Goal: Information Seeking & Learning: Learn about a topic

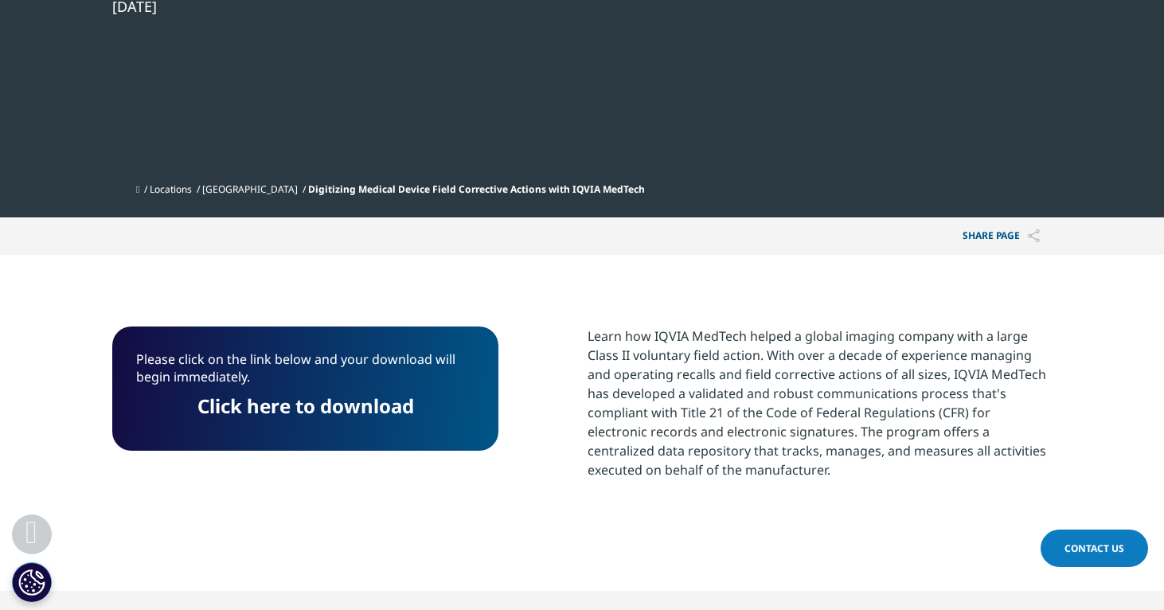
scroll to position [152, 0]
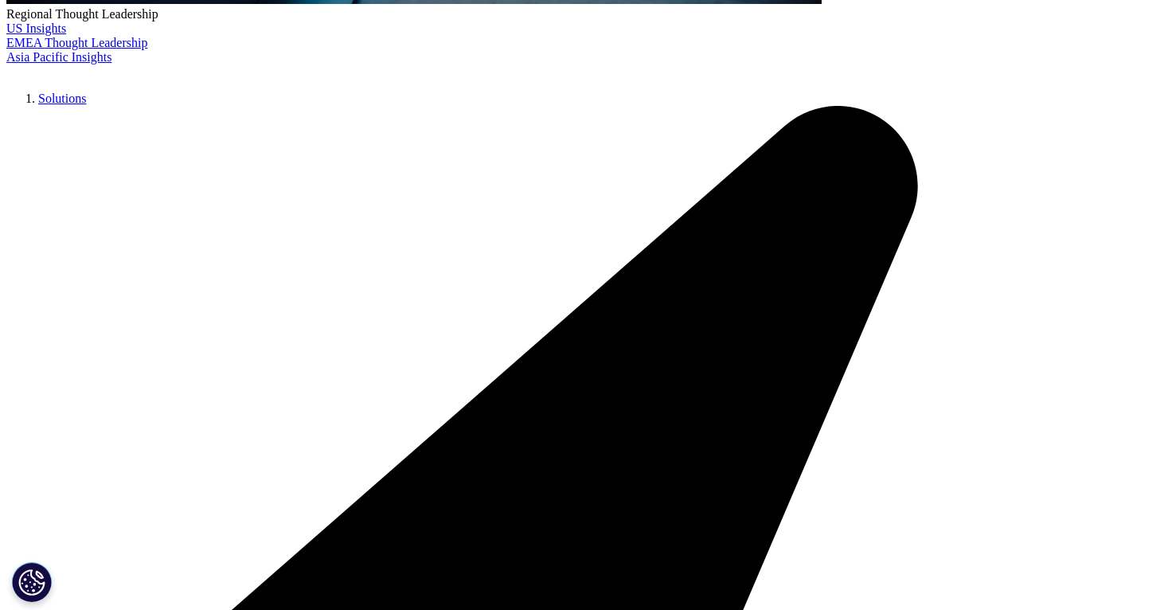
scroll to position [751, 0]
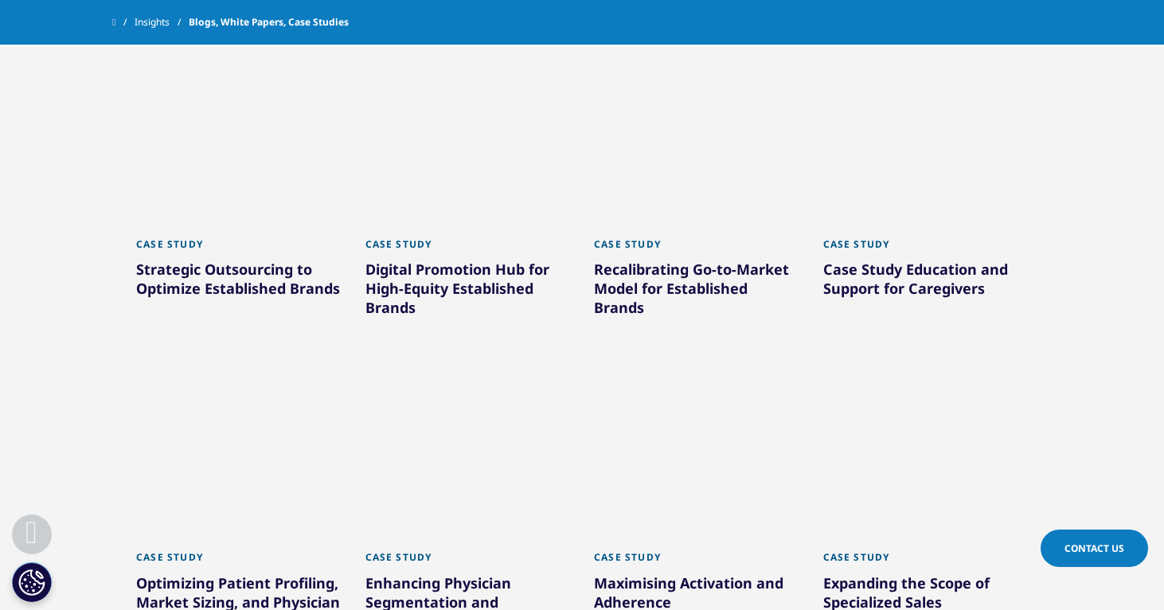
click at [546, 136] on div at bounding box center [467, 148] width 205 height 159
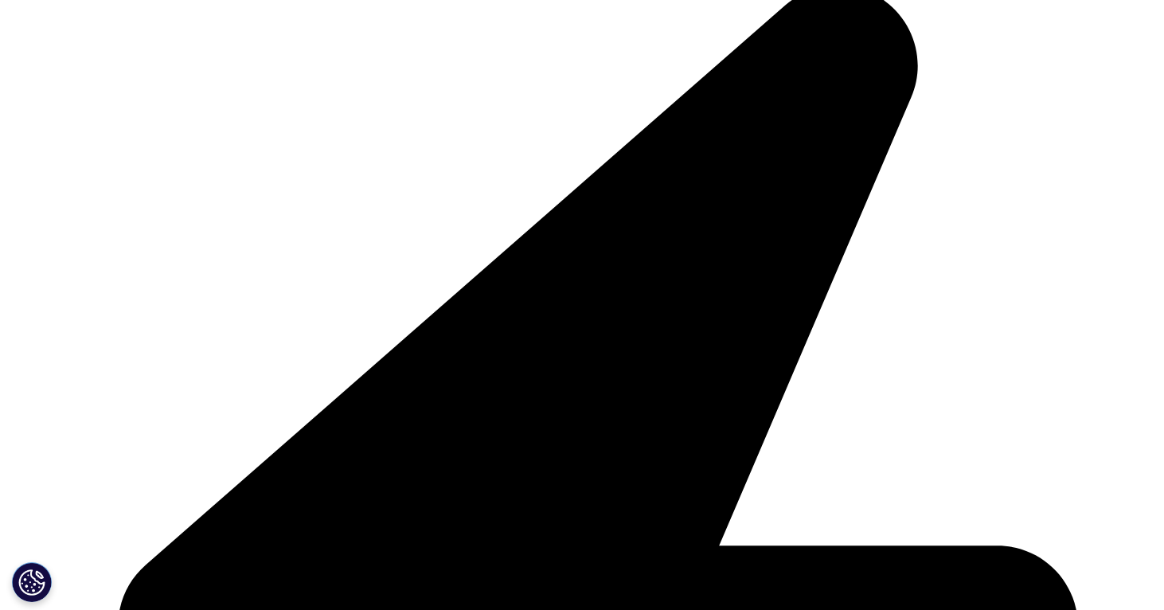
scroll to position [564, 0]
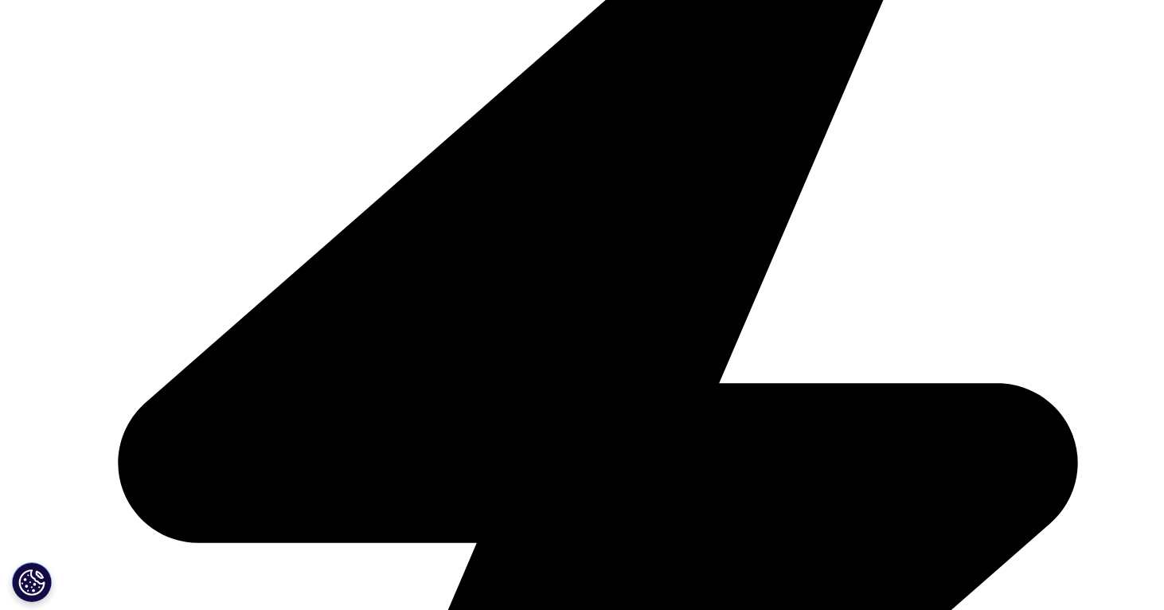
drag, startPoint x: 625, startPoint y: 209, endPoint x: 622, endPoint y: 263, distance: 54.2
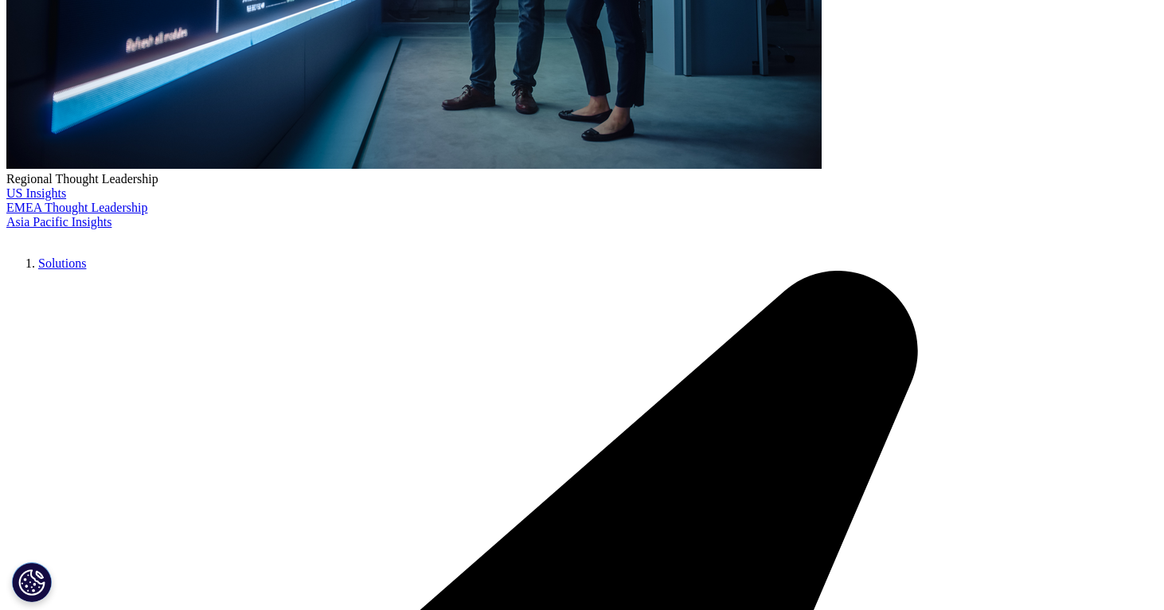
drag, startPoint x: 634, startPoint y: 233, endPoint x: 639, endPoint y: 329, distance: 95.7
drag, startPoint x: 634, startPoint y: 300, endPoint x: 631, endPoint y: 226, distance: 74.1
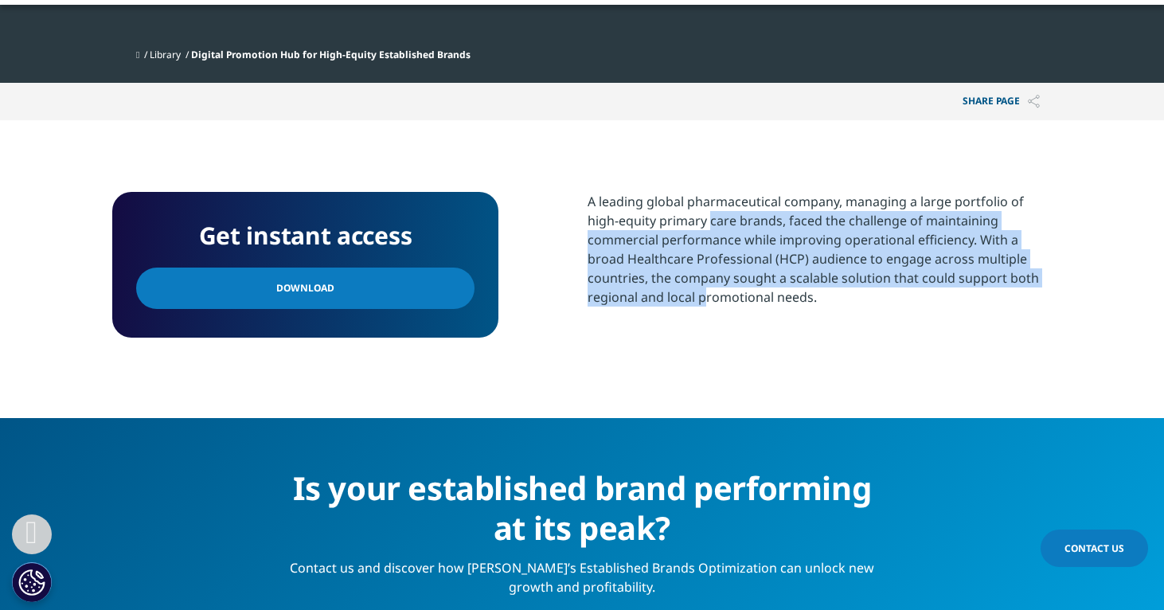
click at [633, 226] on div "A leading global pharmaceutical company, managing a large portfolio of high-equ…" at bounding box center [819, 249] width 464 height 115
click at [631, 226] on div "A leading global pharmaceutical company, managing a large portfolio of high-equ…" at bounding box center [819, 249] width 464 height 115
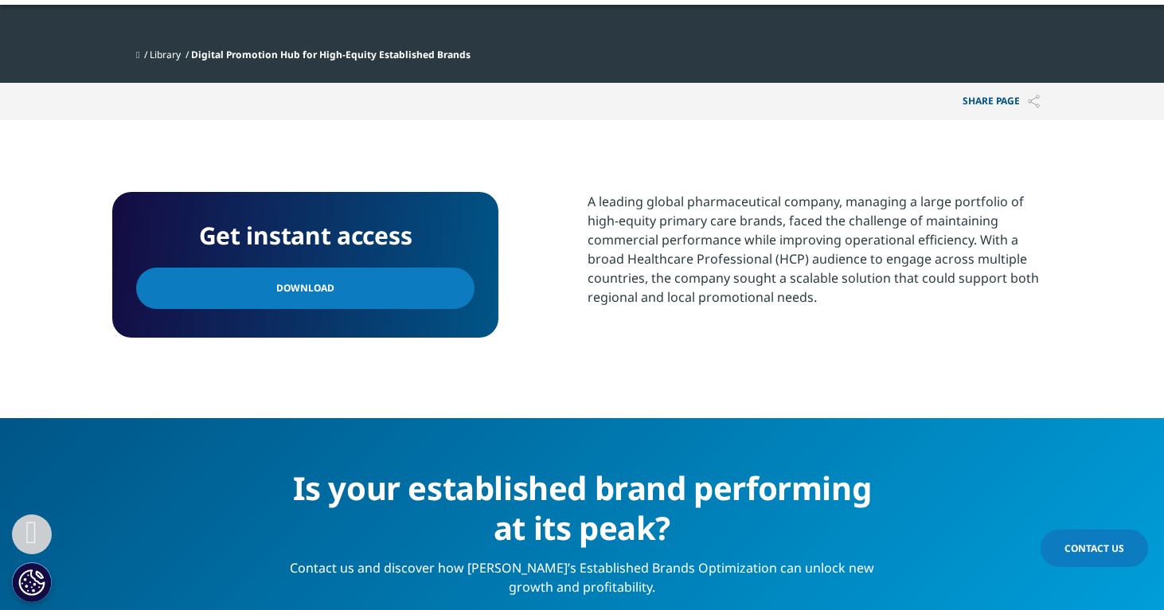
click at [388, 278] on link "Download" at bounding box center [305, 287] width 338 height 41
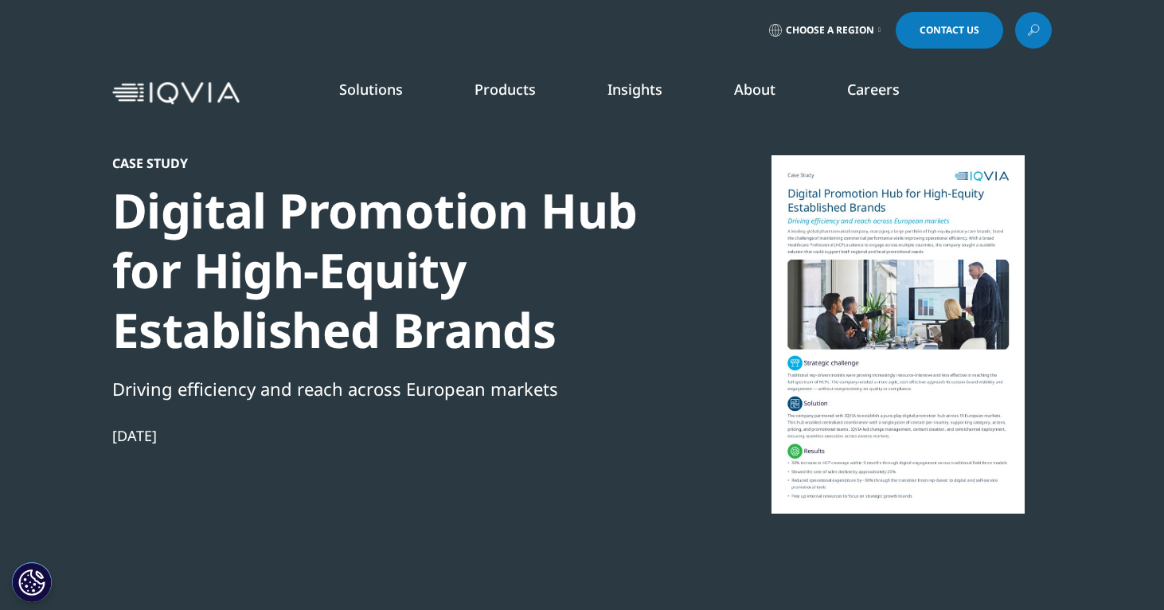
scroll to position [0, 0]
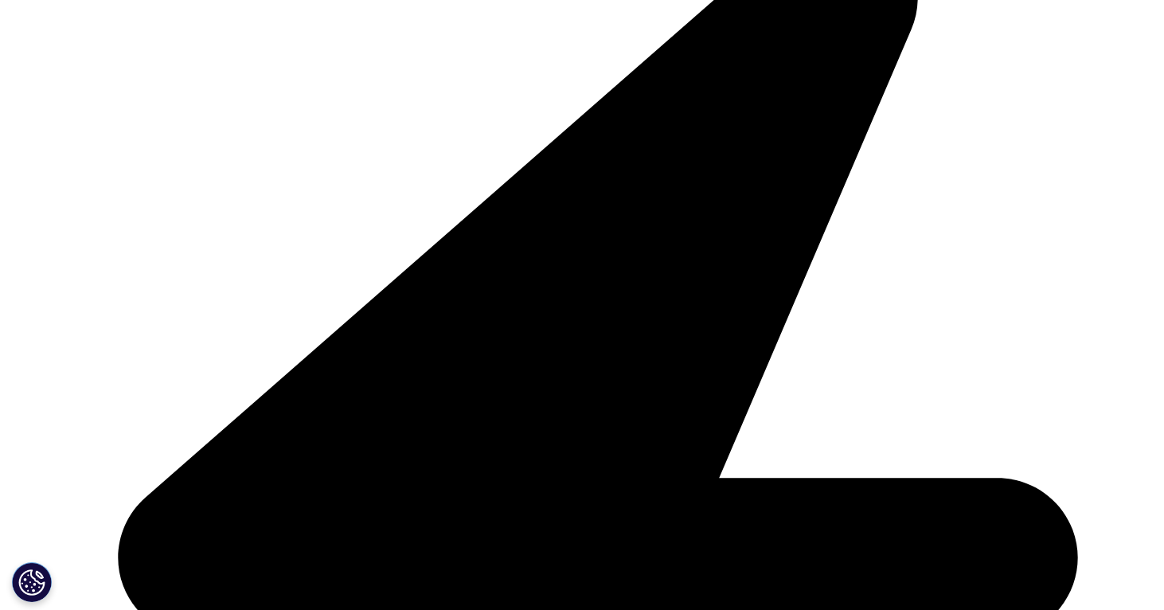
scroll to position [474, 0]
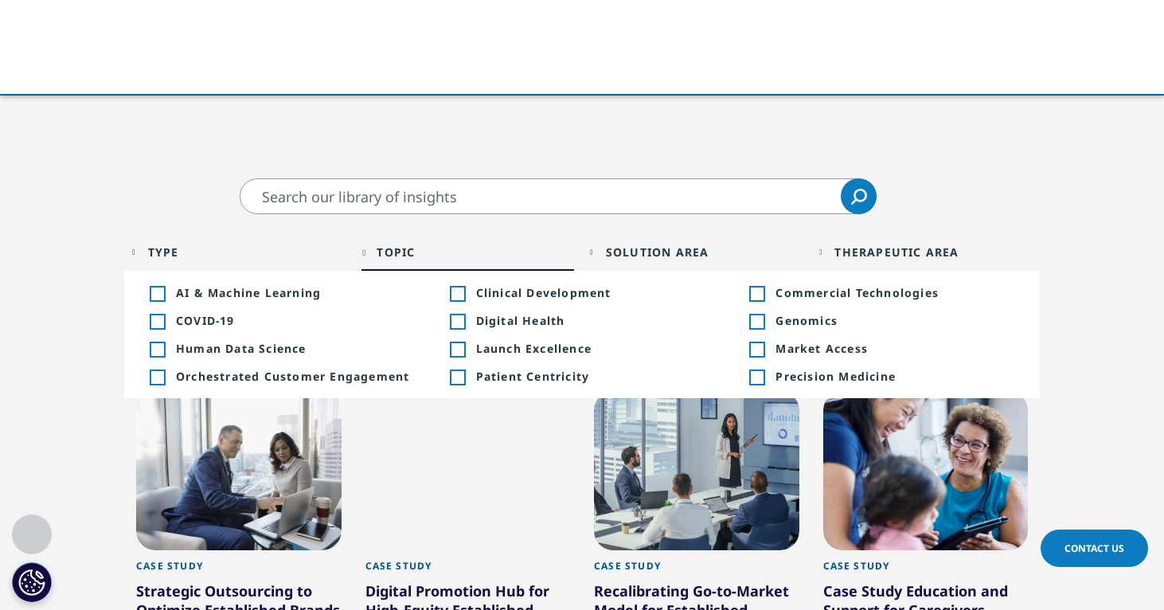
click at [606, 255] on div "Solution Area Loading Clear Or/And Operator" at bounding box center [696, 251] width 213 height 37
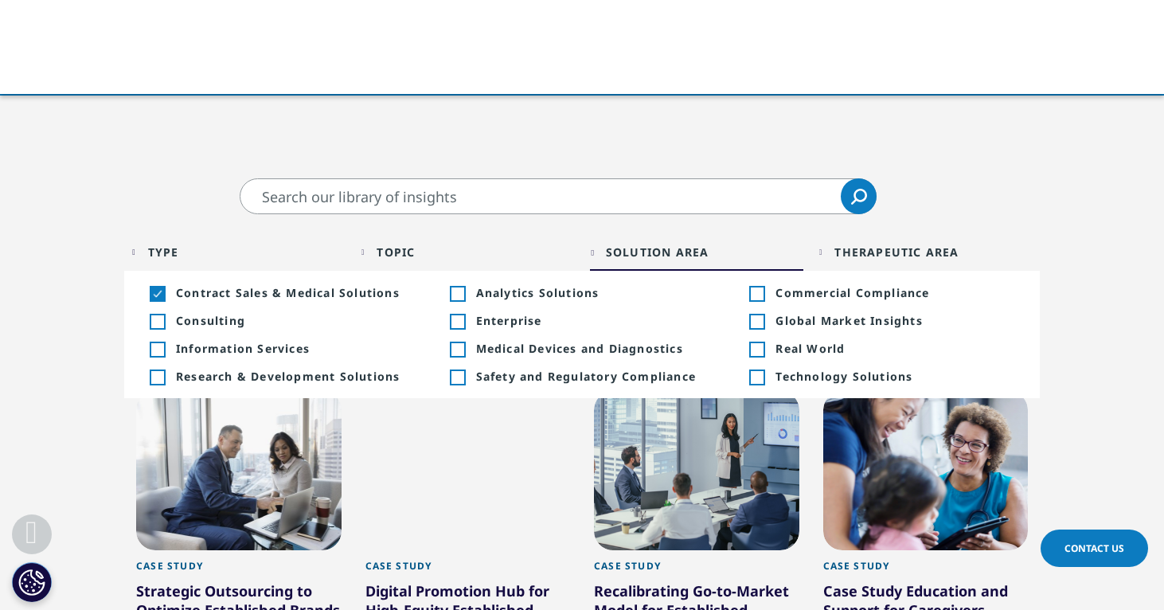
click at [852, 264] on div "Therapeutic Area Loading Clear Or/And Operator" at bounding box center [925, 251] width 213 height 37
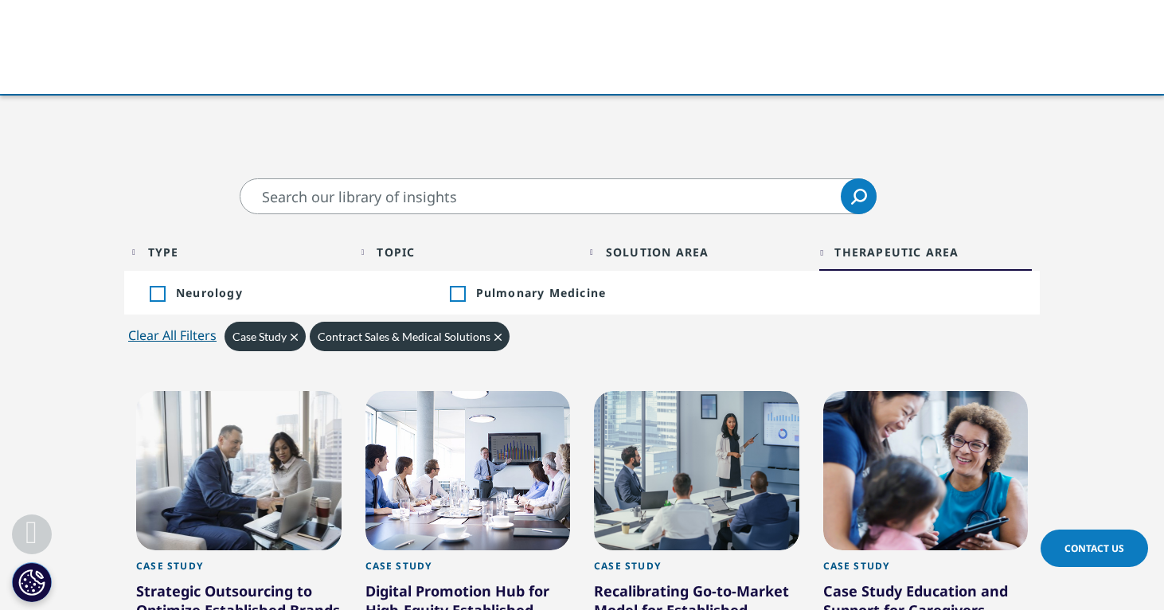
click at [622, 252] on div "Solution Area" at bounding box center [657, 251] width 103 height 15
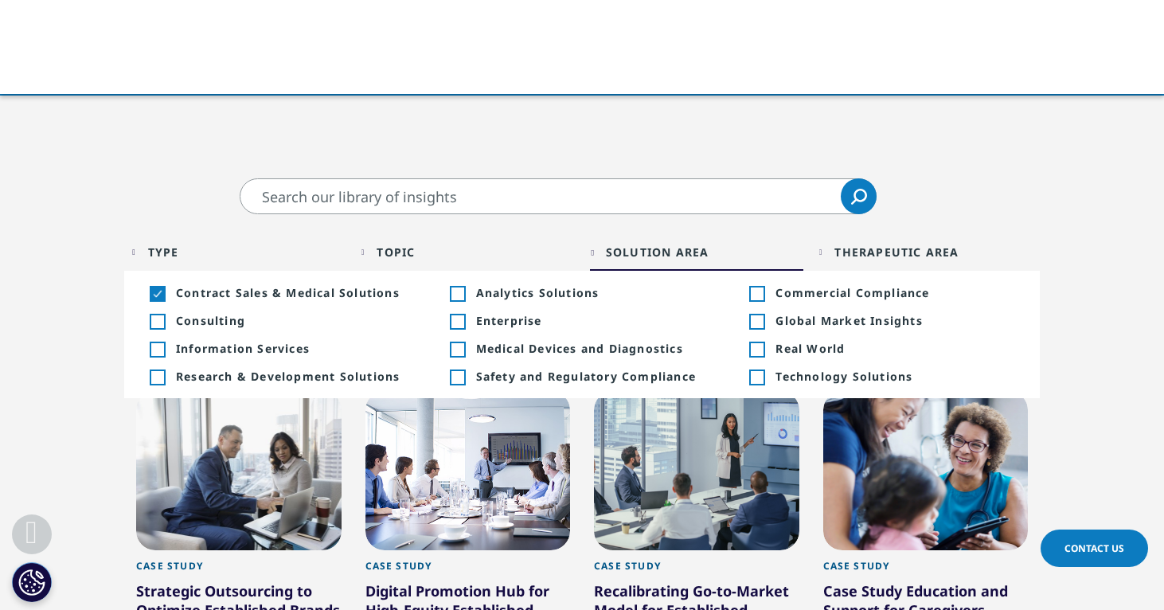
click at [329, 283] on li "Toggle Contract Sales & Medical Solutions 49 Toggle" at bounding box center [282, 293] width 300 height 28
click at [811, 345] on span "Real World" at bounding box center [894, 348] width 239 height 15
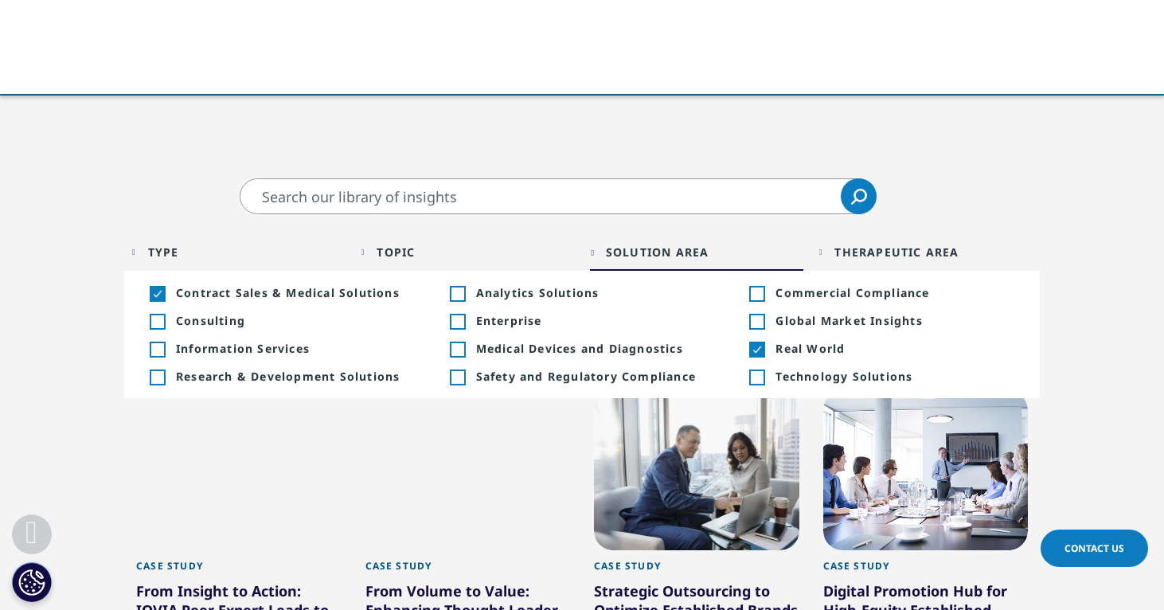
click at [154, 288] on div "Toggle" at bounding box center [157, 294] width 14 height 14
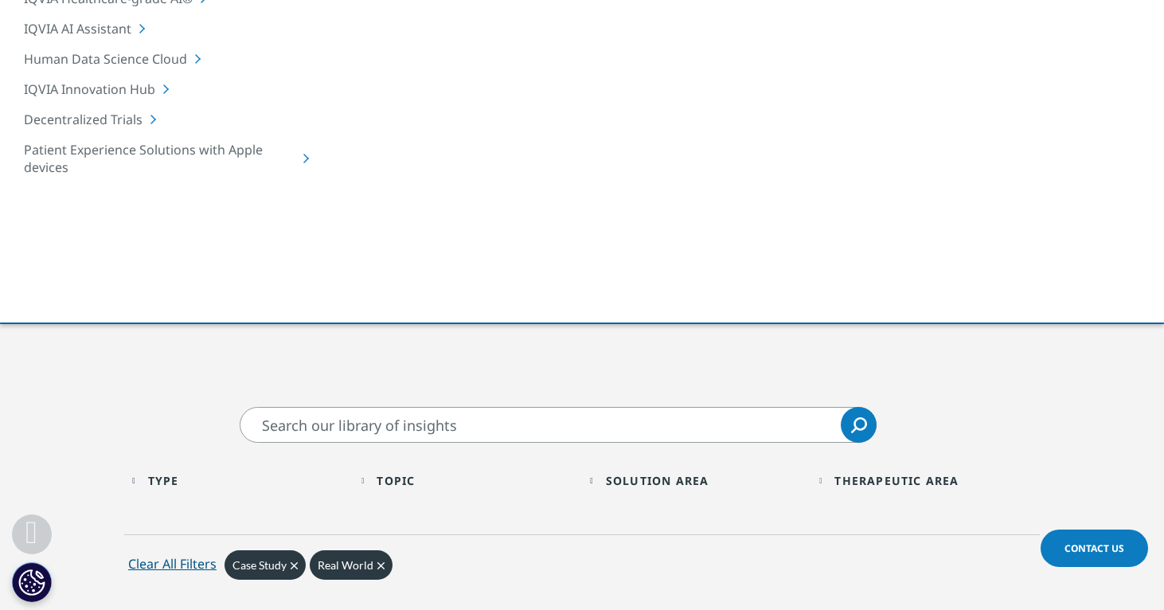
scroll to position [441, 0]
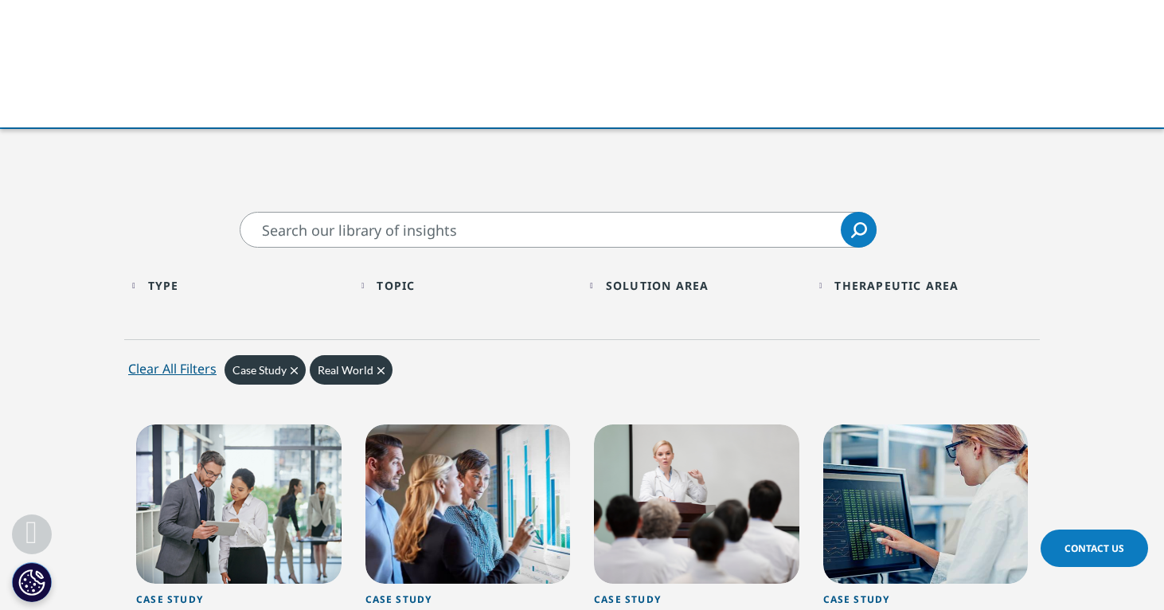
click at [597, 288] on div "Solution Area Loading Clear Or/And Operator" at bounding box center [696, 285] width 213 height 37
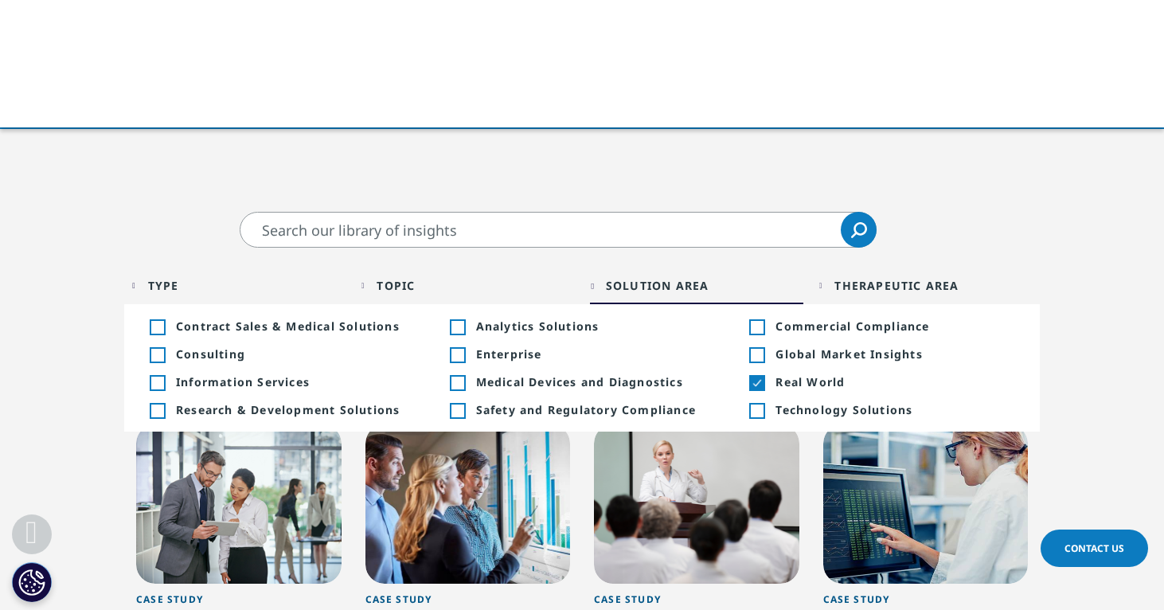
click at [415, 287] on div "Topic" at bounding box center [395, 285] width 38 height 15
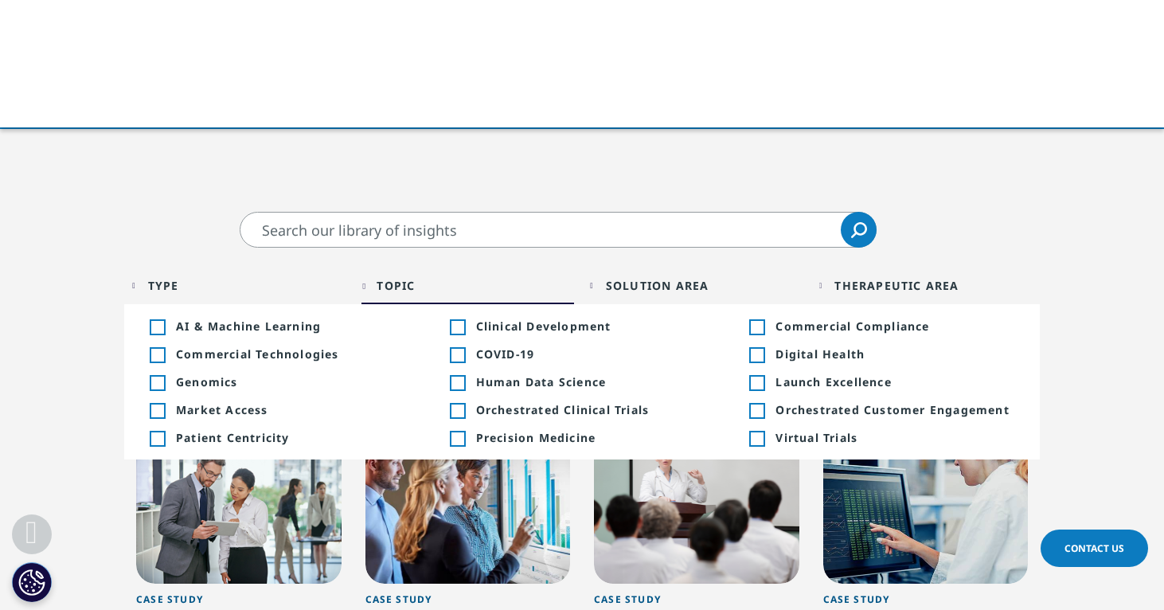
click at [337, 353] on span "Commercial Technologies" at bounding box center [295, 353] width 239 height 15
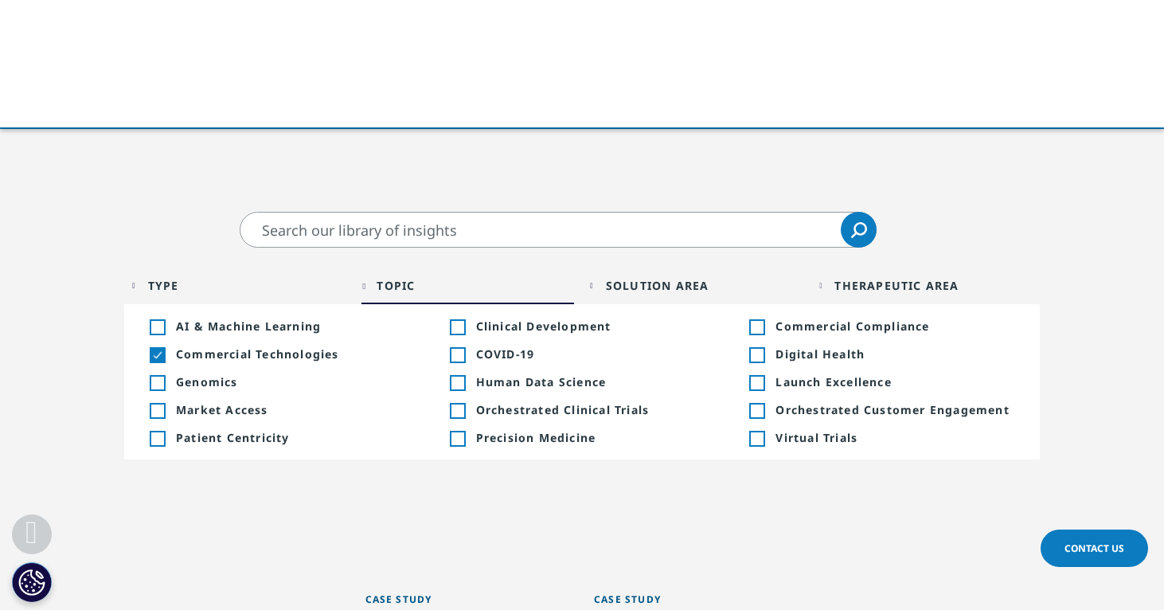
click at [106, 371] on section "Clear Search Loading Type Loading Clear Or/And Operator Toggle Case Study 2 Tog…" at bounding box center [582, 530] width 1164 height 636
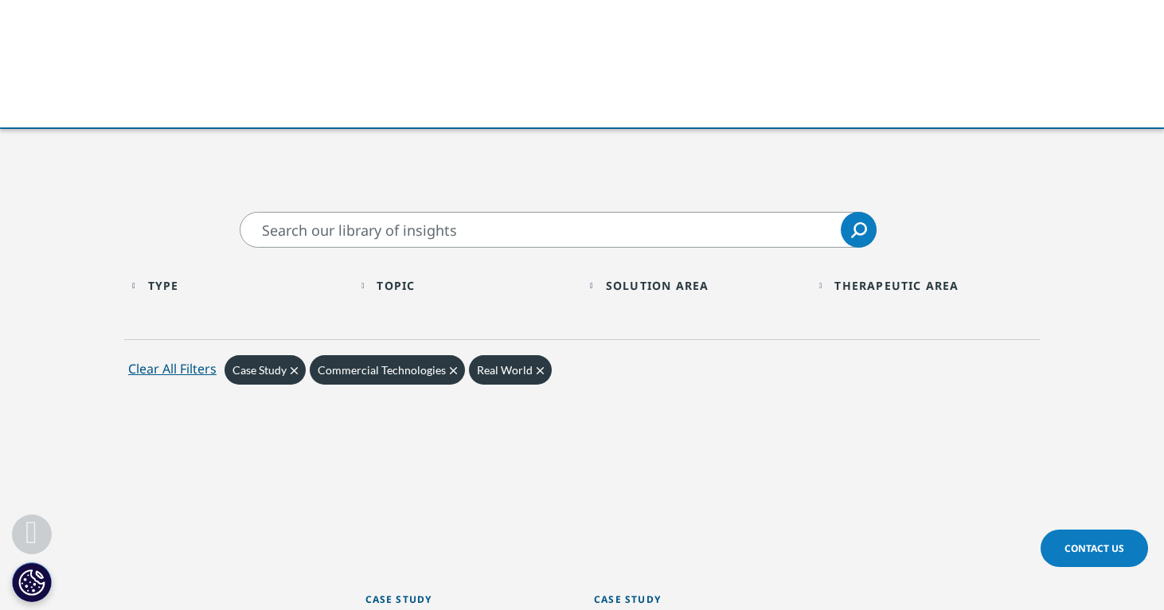
scroll to position [655, 0]
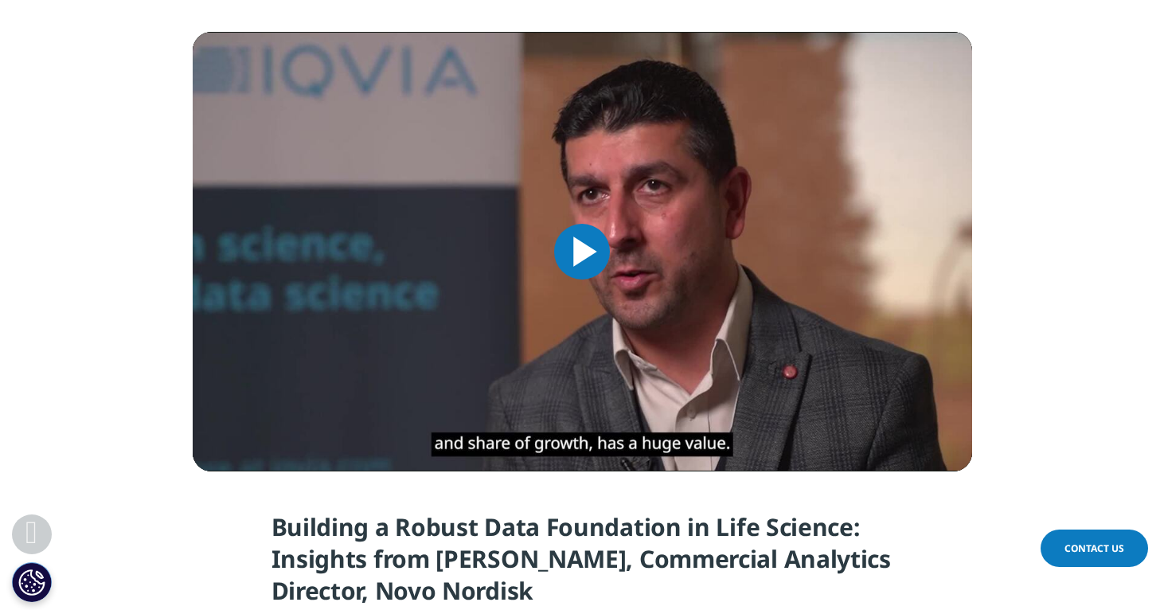
scroll to position [946, 0]
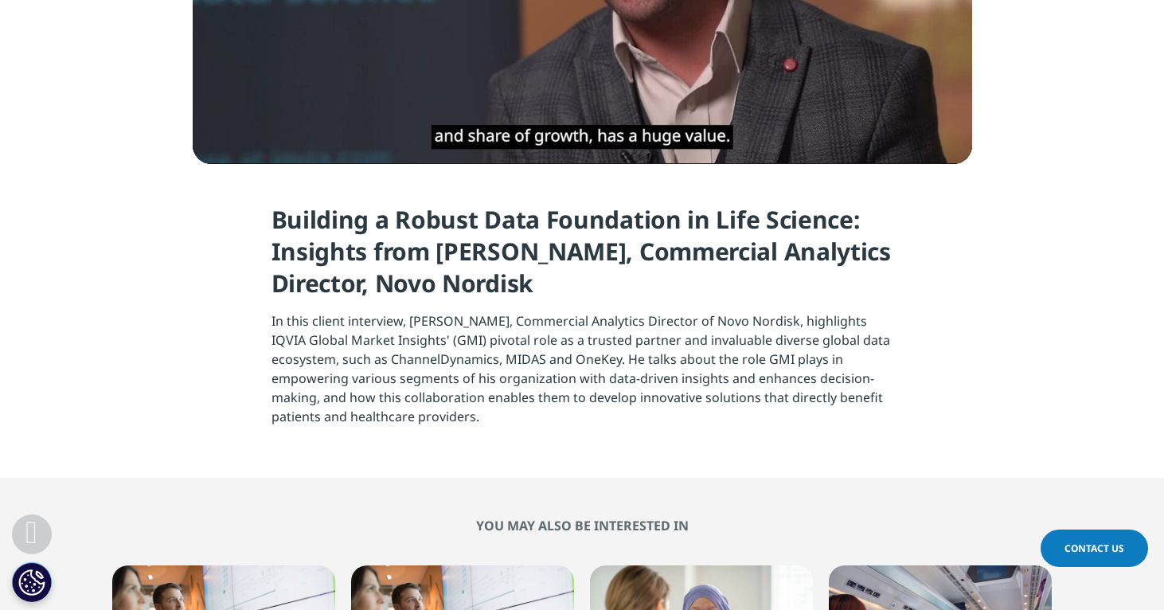
click at [491, 299] on h4 "Building a Robust Data Foundation in Life Science: Insights from [PERSON_NAME],…" at bounding box center [582, 257] width 622 height 107
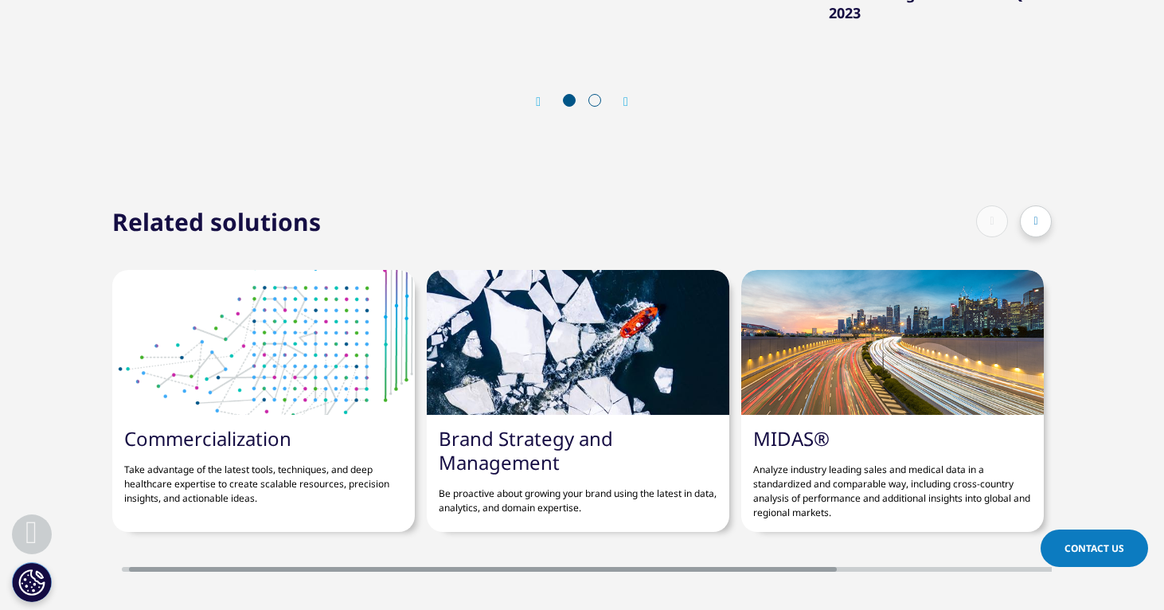
scroll to position [0, 11]
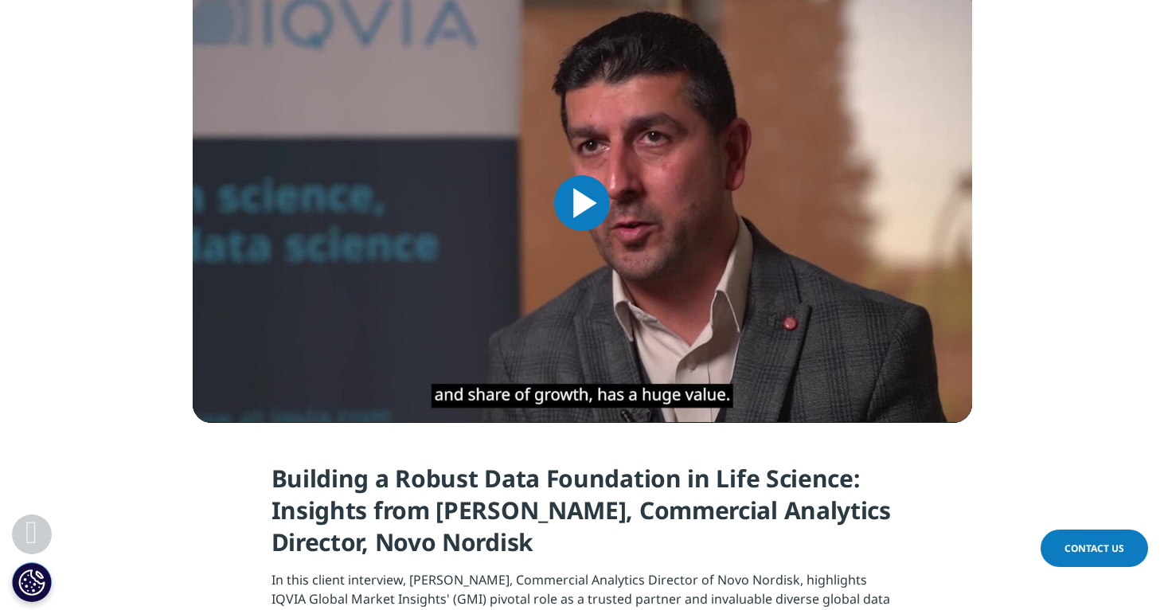
click at [539, 266] on img "Video Player" at bounding box center [582, 202] width 779 height 439
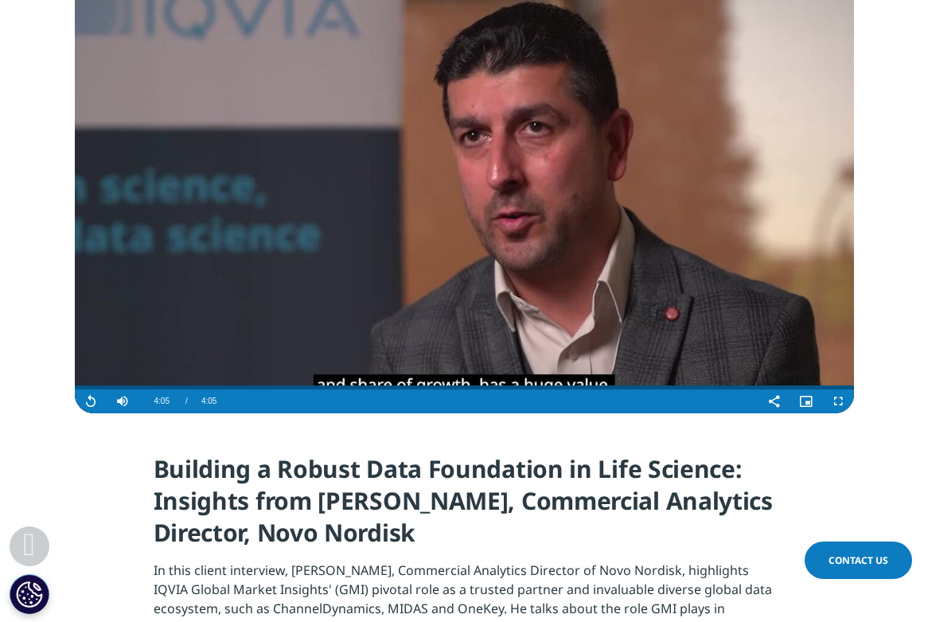
scroll to position [728, 0]
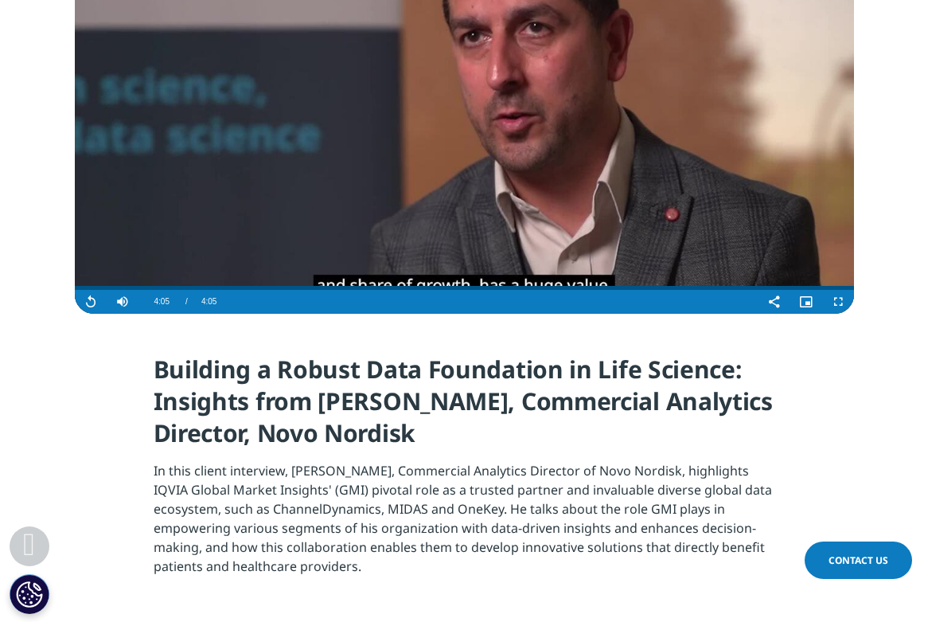
click at [448, 164] on video "Video Player" at bounding box center [464, 93] width 779 height 439
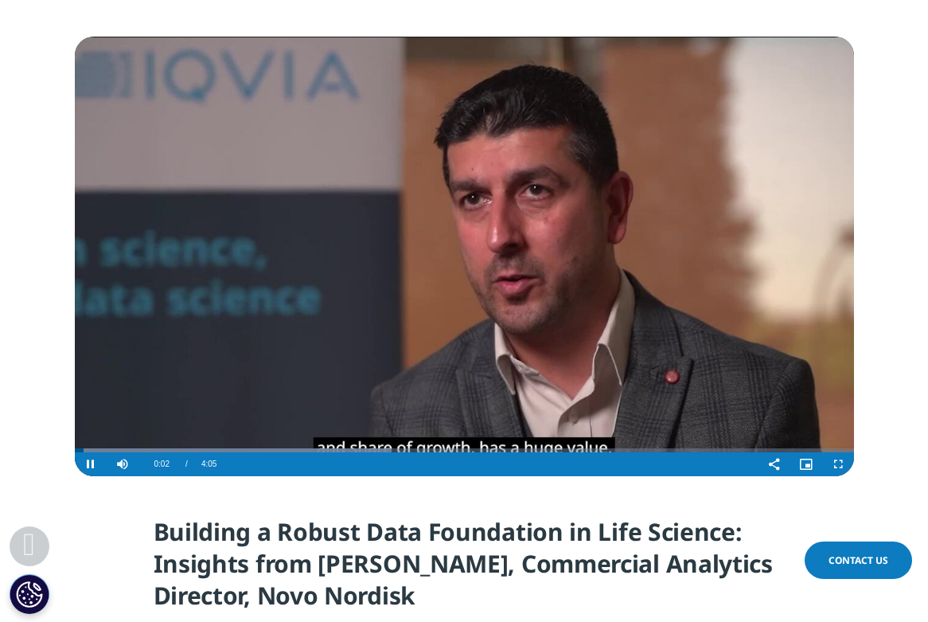
scroll to position [452, 0]
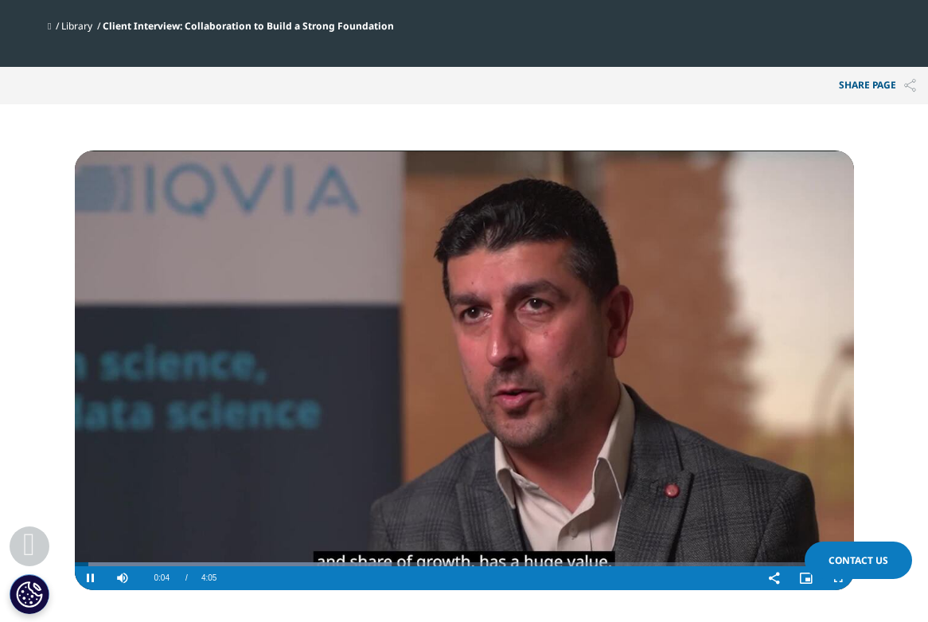
drag, startPoint x: 187, startPoint y: 295, endPoint x: 499, endPoint y: 345, distance: 315.9
click at [499, 345] on video "Video Player" at bounding box center [464, 369] width 779 height 439
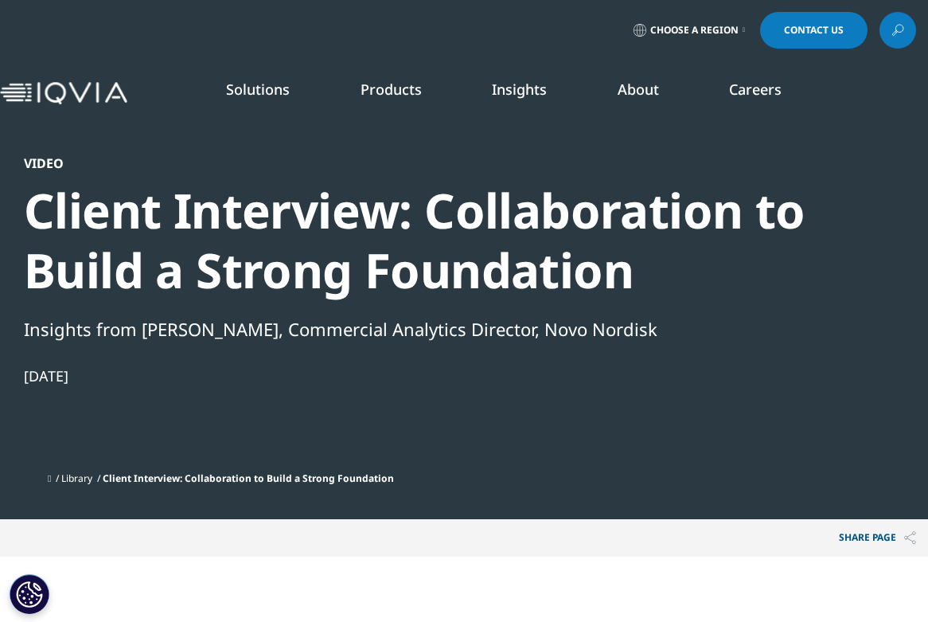
scroll to position [0, 0]
